Goal: Task Accomplishment & Management: Use online tool/utility

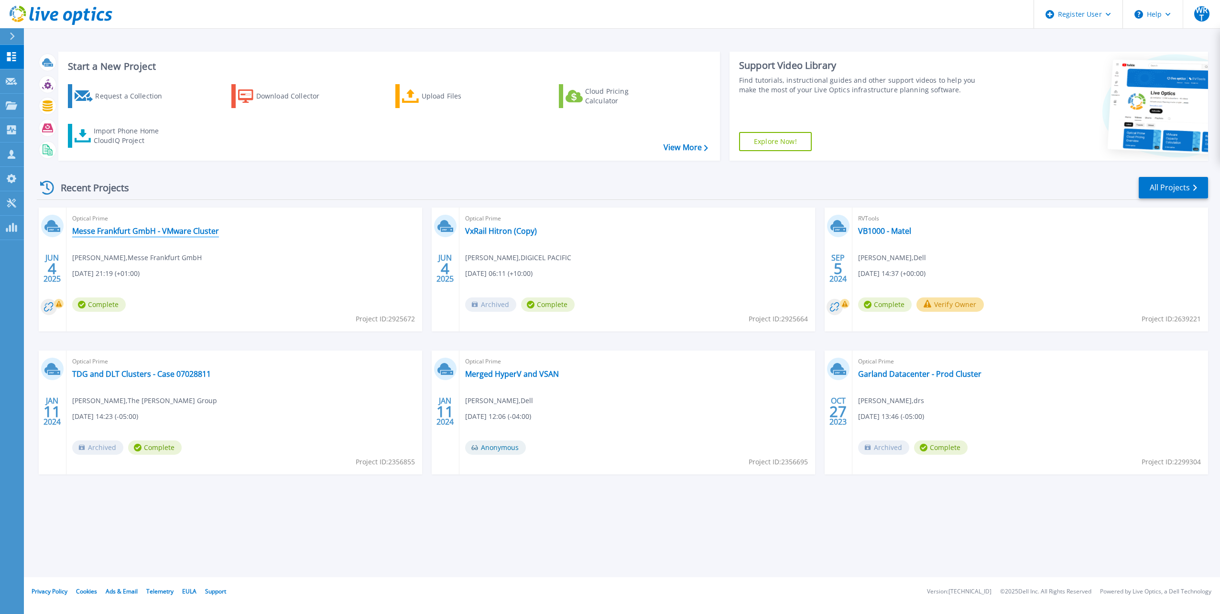
click at [196, 232] on link "Messe Frankfurt GmbH - VMware Cluster" at bounding box center [145, 231] width 147 height 10
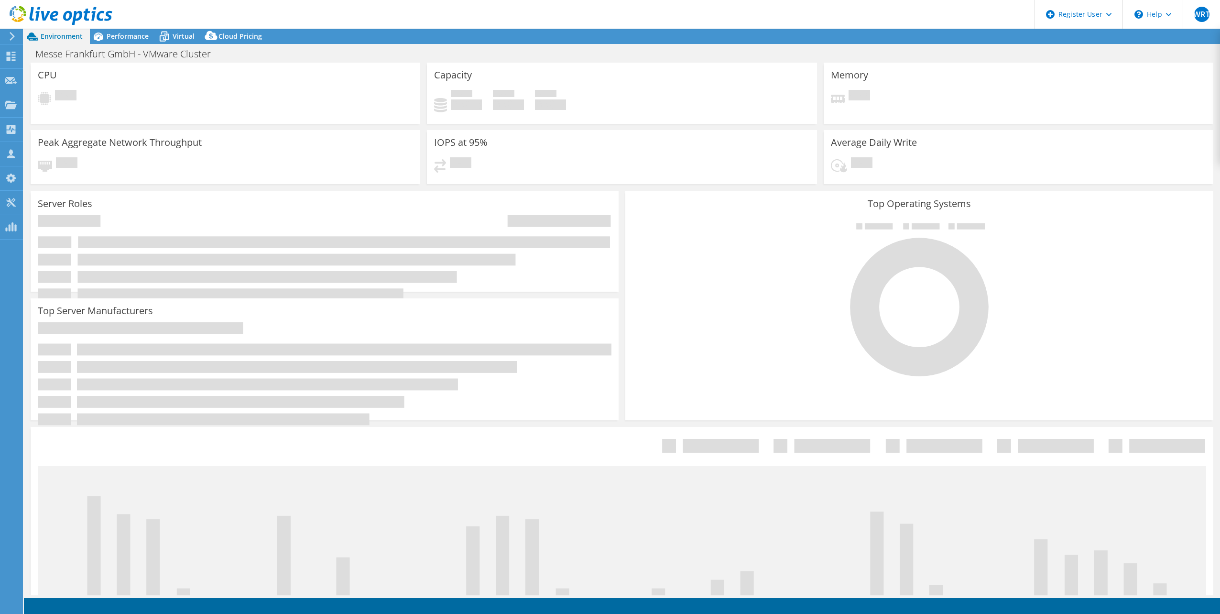
select select "USD"
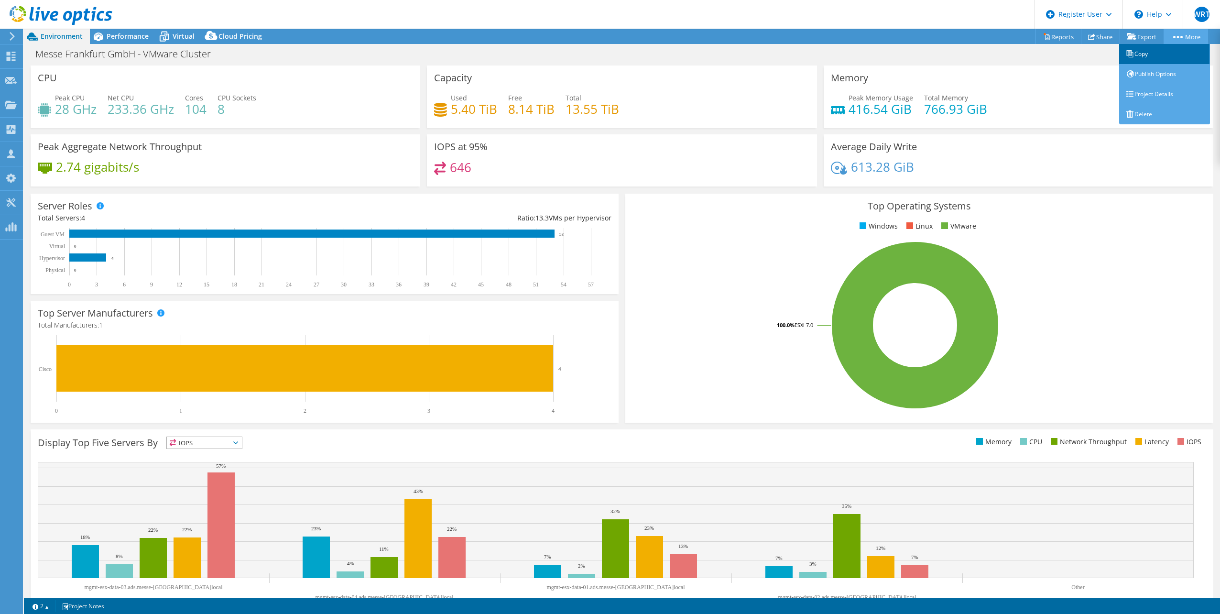
click at [1165, 55] on link "Copy" at bounding box center [1164, 54] width 91 height 20
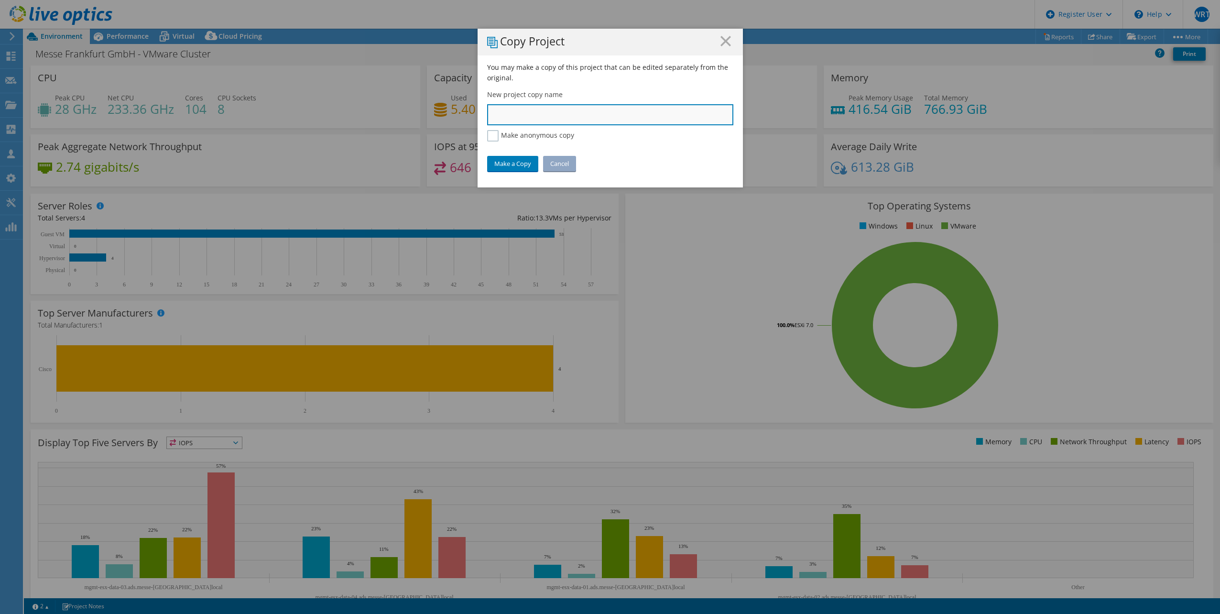
click at [548, 117] on input "text" at bounding box center [610, 114] width 246 height 21
type input "My New Project"
click at [555, 138] on label "Make anonymous copy" at bounding box center [530, 135] width 87 height 11
click at [0, 0] on input "Make anonymous copy" at bounding box center [0, 0] width 0 height 0
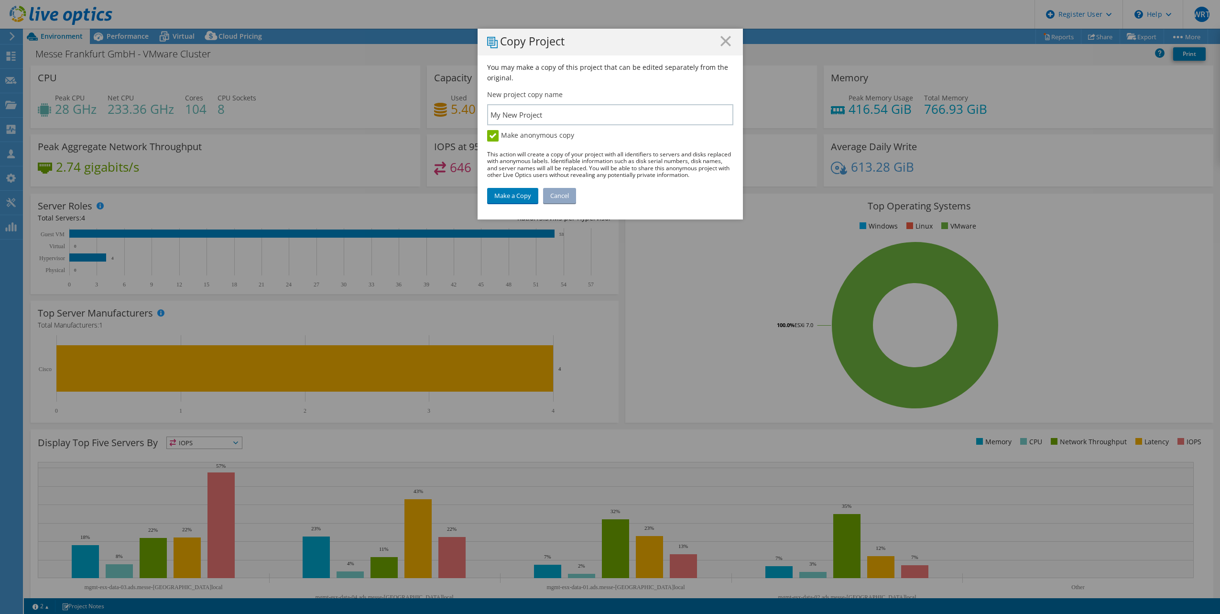
click at [716, 41] on h1 "Copy Project" at bounding box center [610, 42] width 246 height 12
click at [721, 42] on line at bounding box center [726, 41] width 10 height 10
